Goal: Information Seeking & Learning: Learn about a topic

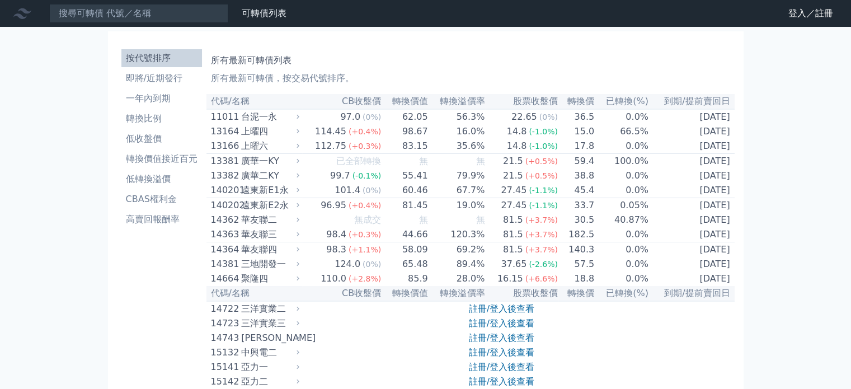
scroll to position [2174, 0]
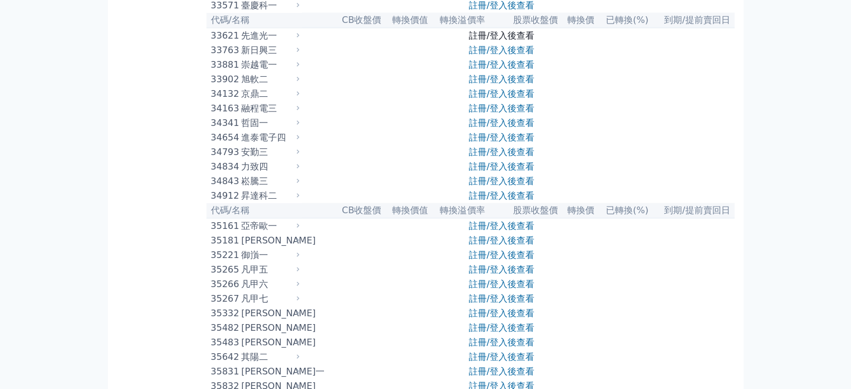
click at [487, 41] on link "註冊/登入後查看" at bounding box center [501, 35] width 65 height 11
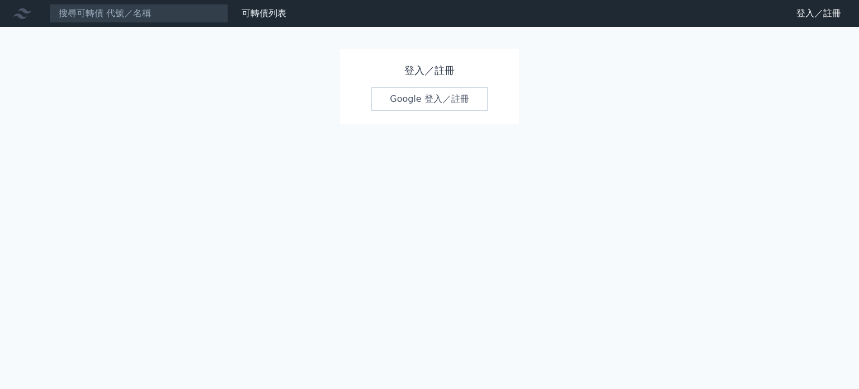
click at [418, 93] on link "Google 登入／註冊" at bounding box center [429, 98] width 116 height 23
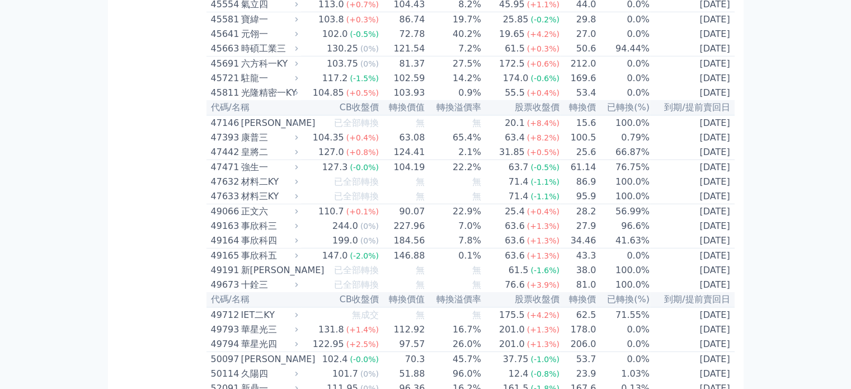
scroll to position [3306, 0]
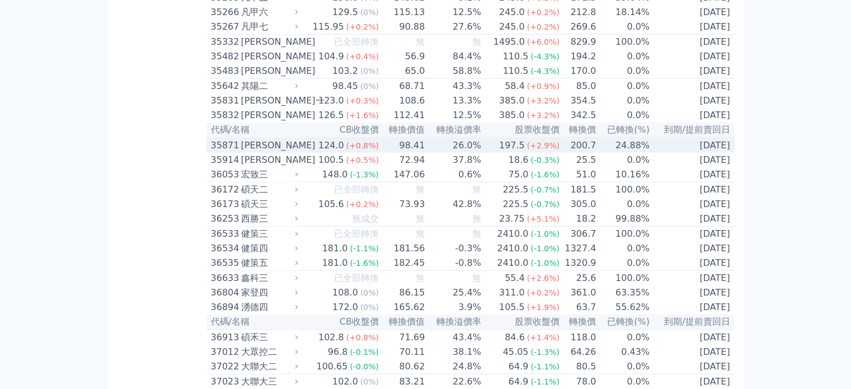
scroll to position [2628, 0]
